Goal: Task Accomplishment & Management: Use online tool/utility

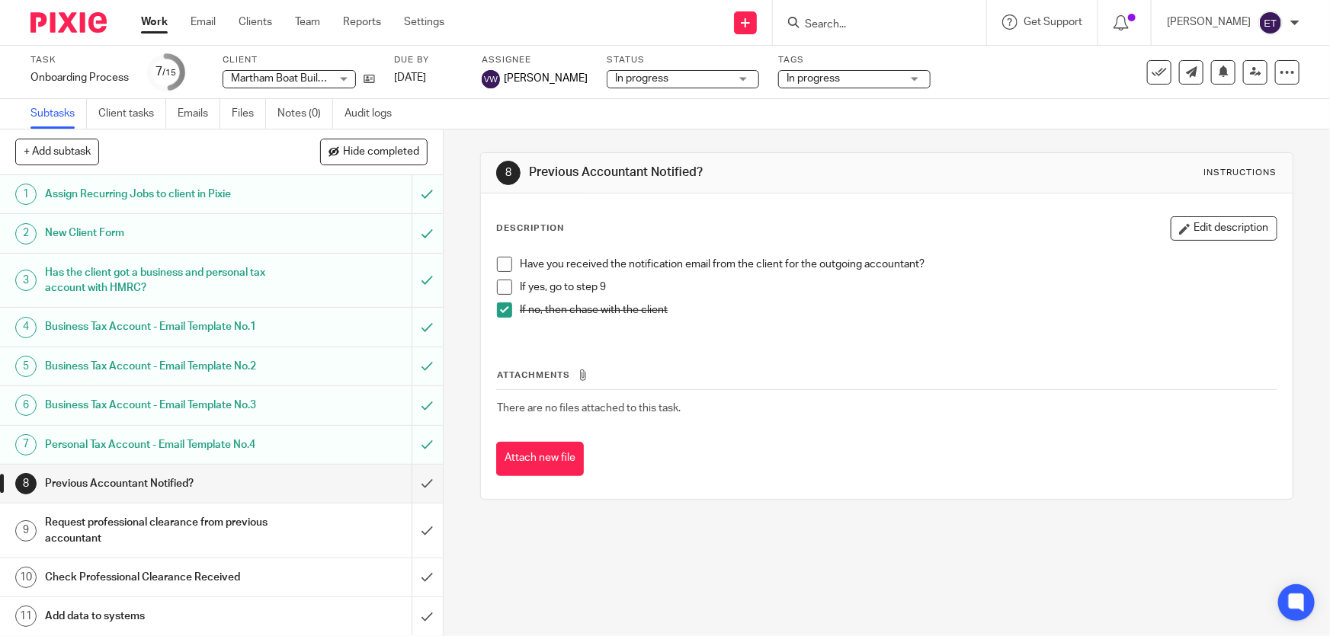
scroll to position [155, 0]
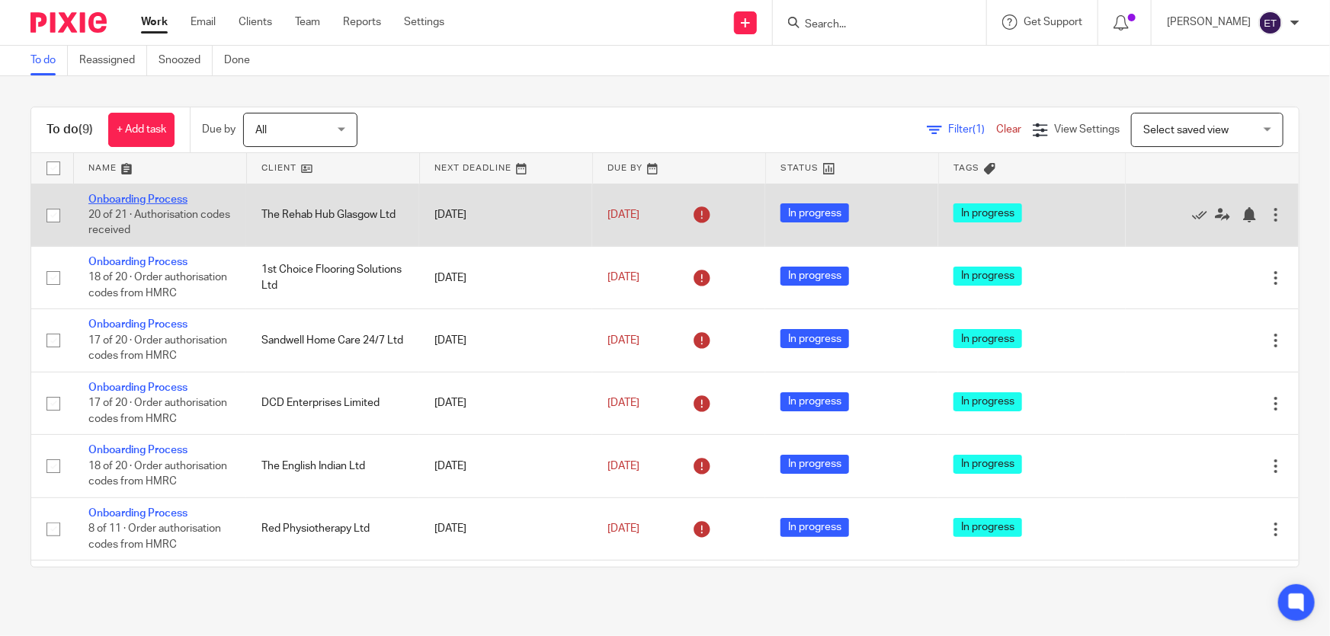
click at [112, 198] on link "Onboarding Process" at bounding box center [137, 199] width 99 height 11
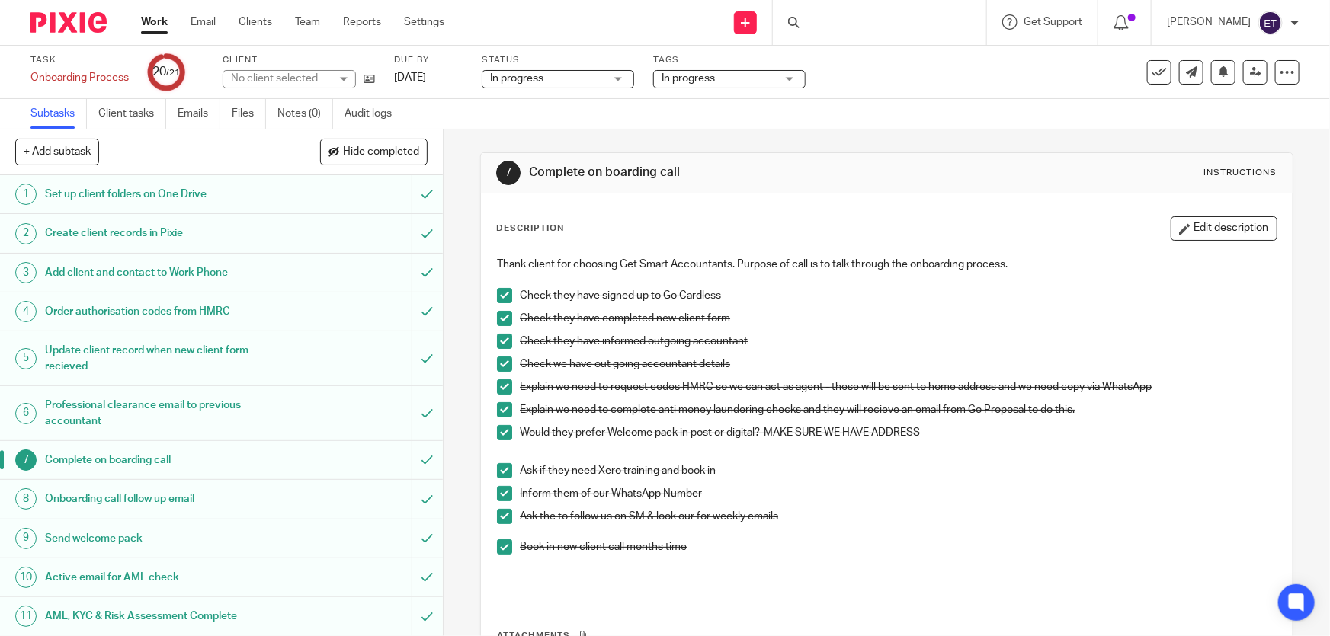
click at [96, 497] on h1 "Onboarding call follow up email" at bounding box center [162, 499] width 234 height 23
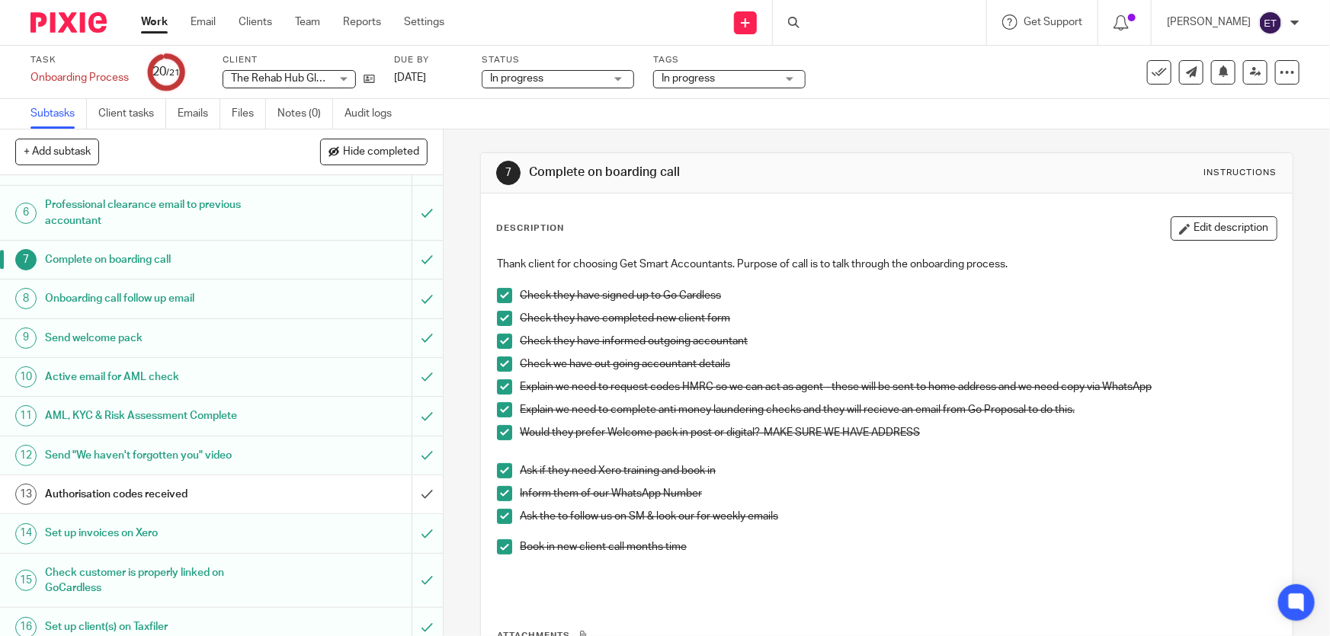
scroll to position [207, 0]
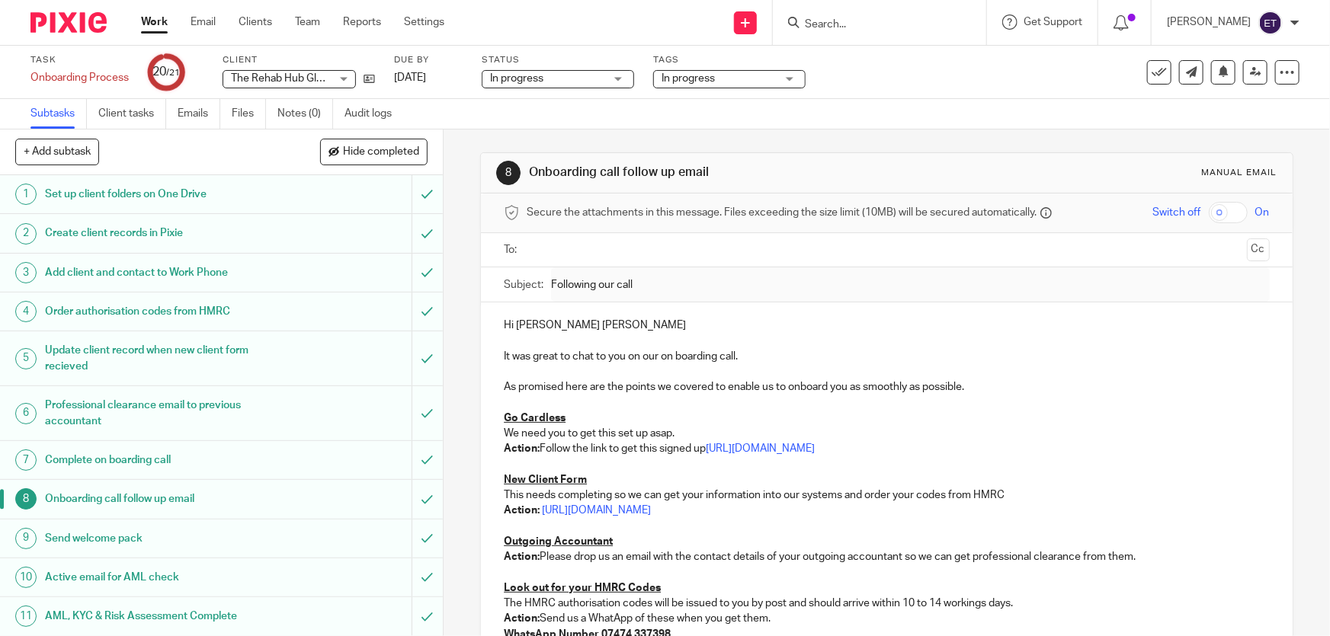
click at [504, 322] on p "Hi [PERSON_NAME] [PERSON_NAME]" at bounding box center [886, 325] width 765 height 15
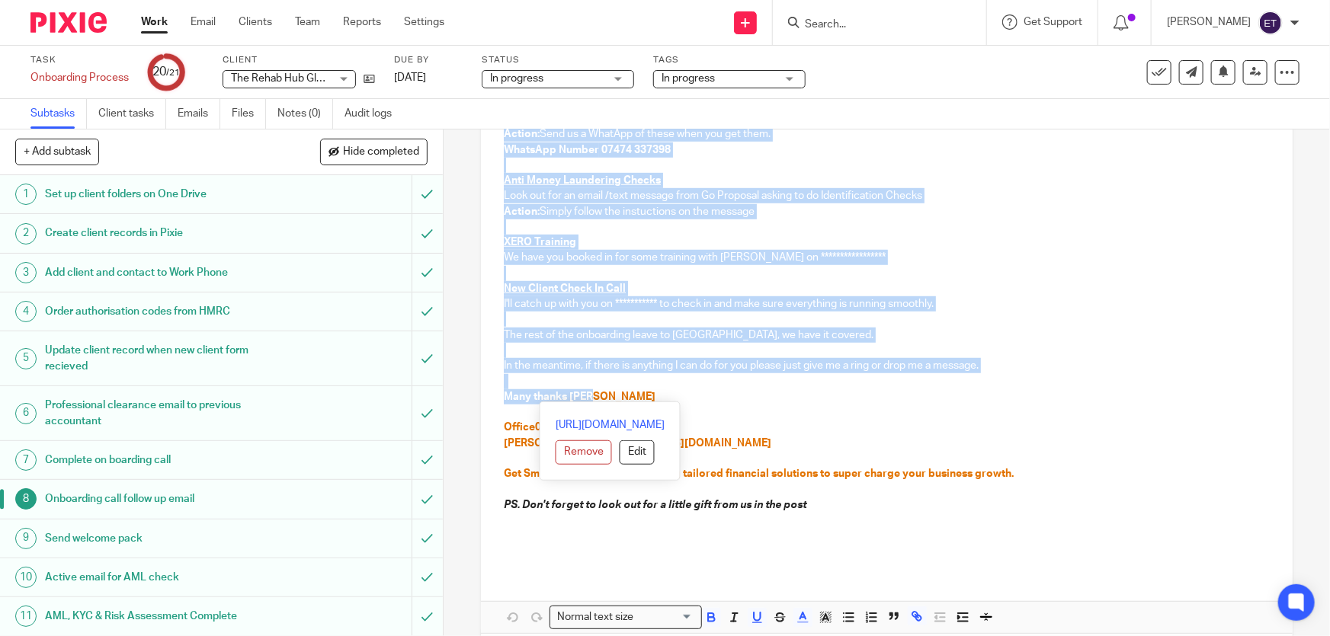
scroll to position [554, 0]
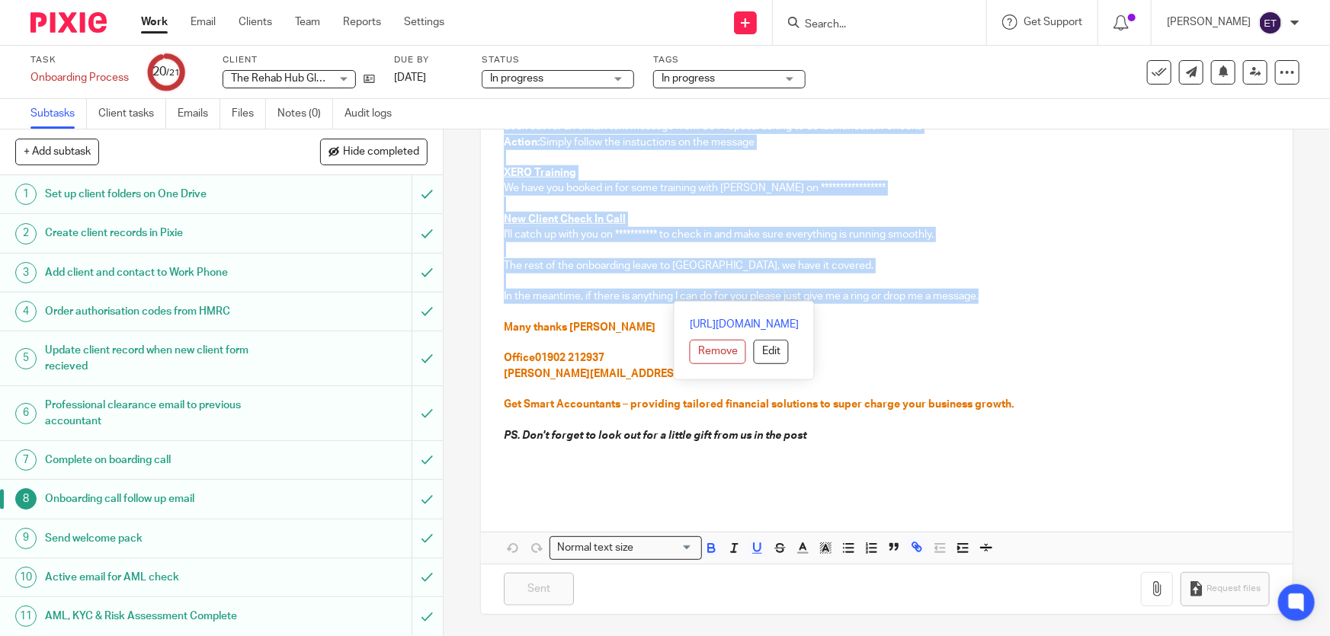
drag, startPoint x: 501, startPoint y: 320, endPoint x: 1009, endPoint y: 300, distance: 508.6
click at [1009, 300] on div "Hi [PERSON_NAME] [PERSON_NAME] It was great to chat to you on our on boarding c…" at bounding box center [886, 125] width 811 height 752
copy div "Lo Ipsum Dolo Si ame conse ad elit se doe te inc ut laboreet dolo. Ma aliquaen …"
